Goal: Transaction & Acquisition: Purchase product/service

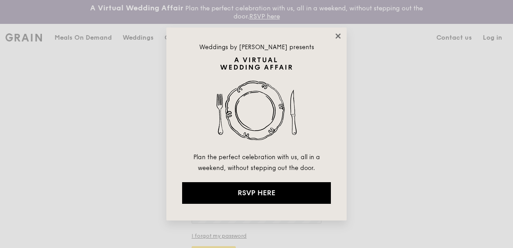
drag, startPoint x: 340, startPoint y: 33, endPoint x: 334, endPoint y: 33, distance: 5.9
click at [340, 33] on icon at bounding box center [338, 36] width 8 height 8
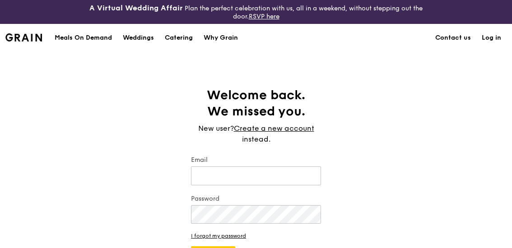
click at [90, 40] on div "Meals On Demand" at bounding box center [83, 37] width 57 height 27
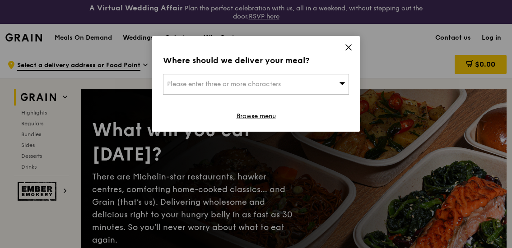
click at [337, 84] on div "Please enter three or more characters" at bounding box center [256, 84] width 186 height 21
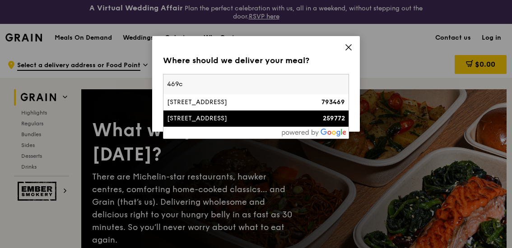
type input "469c"
click at [281, 122] on div "[STREET_ADDRESS]" at bounding box center [234, 118] width 134 height 9
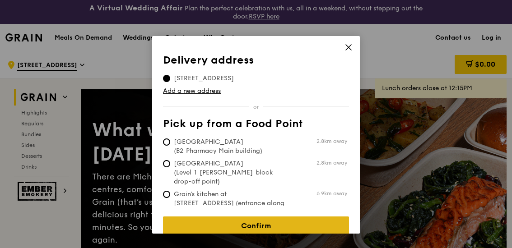
click at [258, 217] on link "Confirm" at bounding box center [256, 226] width 186 height 19
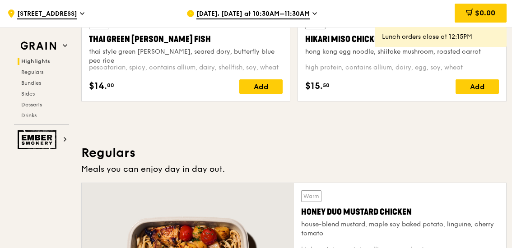
scroll to position [406, 0]
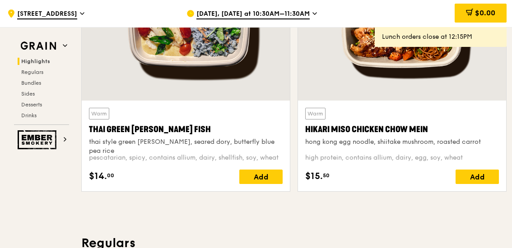
drag, startPoint x: 303, startPoint y: 128, endPoint x: 429, endPoint y: 129, distance: 125.9
click at [429, 129] on div "Warm Hikari Miso Chicken Chow Mein hong kong egg noodle, shiitake mushroom, roa…" at bounding box center [402, 146] width 208 height 91
copy div "Hikari Miso Chicken Chow Mein"
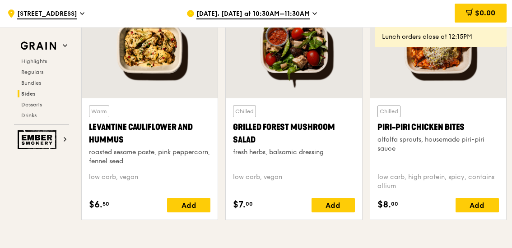
scroll to position [2345, 0]
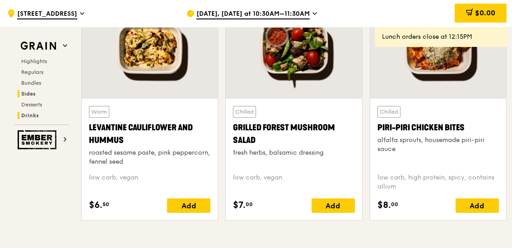
click at [27, 112] on span "Drinks" at bounding box center [30, 115] width 18 height 6
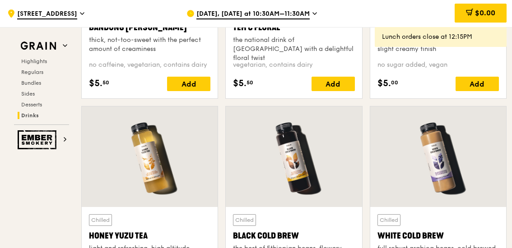
scroll to position [3383, 0]
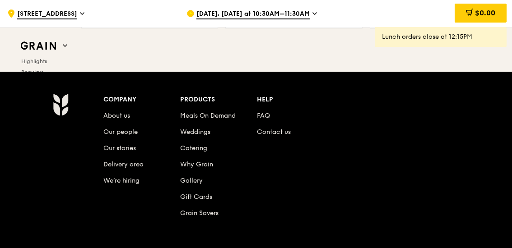
scroll to position [3609, 0]
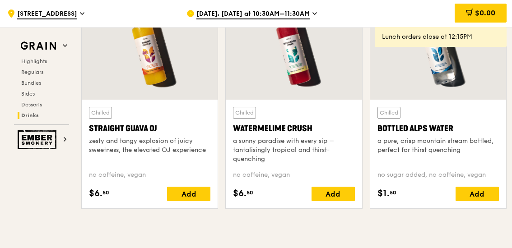
drag, startPoint x: 169, startPoint y: 124, endPoint x: 88, endPoint y: 123, distance: 80.3
click at [88, 123] on div "Chilled Straight Guava OJ zesty and tangy explosion of juicy sweetness, the ele…" at bounding box center [150, 154] width 136 height 109
copy div "Straight Guava OJ"
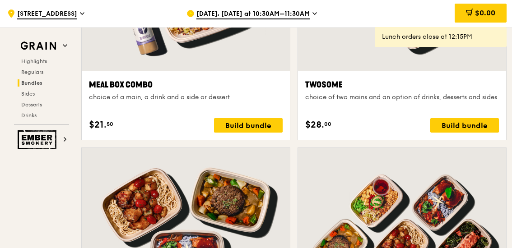
scroll to position [1460, 0]
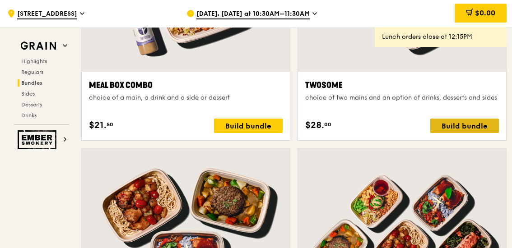
click at [449, 124] on div "Build bundle" at bounding box center [464, 126] width 69 height 14
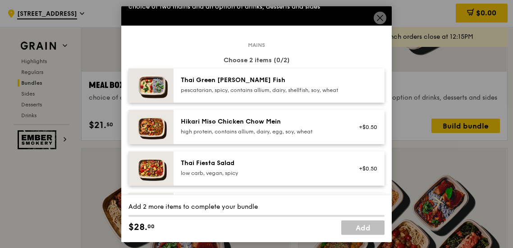
scroll to position [26, 0]
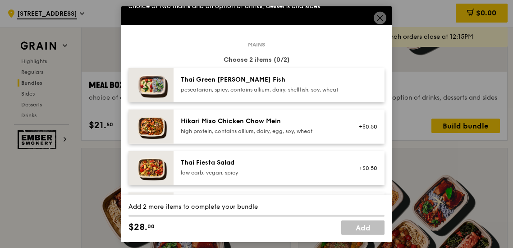
click at [257, 125] on div "Hikari Miso Chicken Chow Mein" at bounding box center [262, 121] width 162 height 9
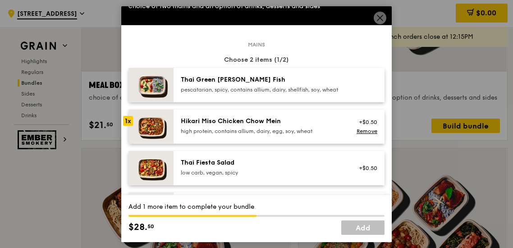
click at [257, 125] on div "Hikari Miso Chicken Chow Mein" at bounding box center [262, 121] width 162 height 9
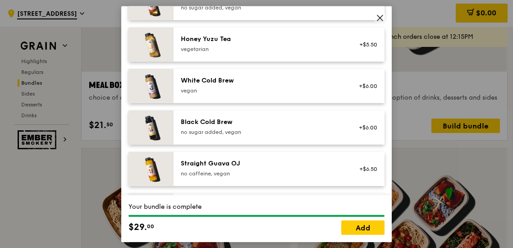
scroll to position [1078, 0]
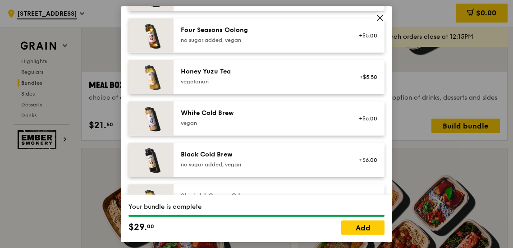
click at [273, 76] on div "Honey Yuzu Tea" at bounding box center [262, 71] width 162 height 9
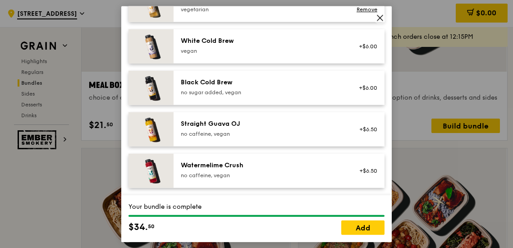
click at [252, 131] on div "no caffeine, vegan" at bounding box center [262, 133] width 162 height 7
